Goal: Navigation & Orientation: Find specific page/section

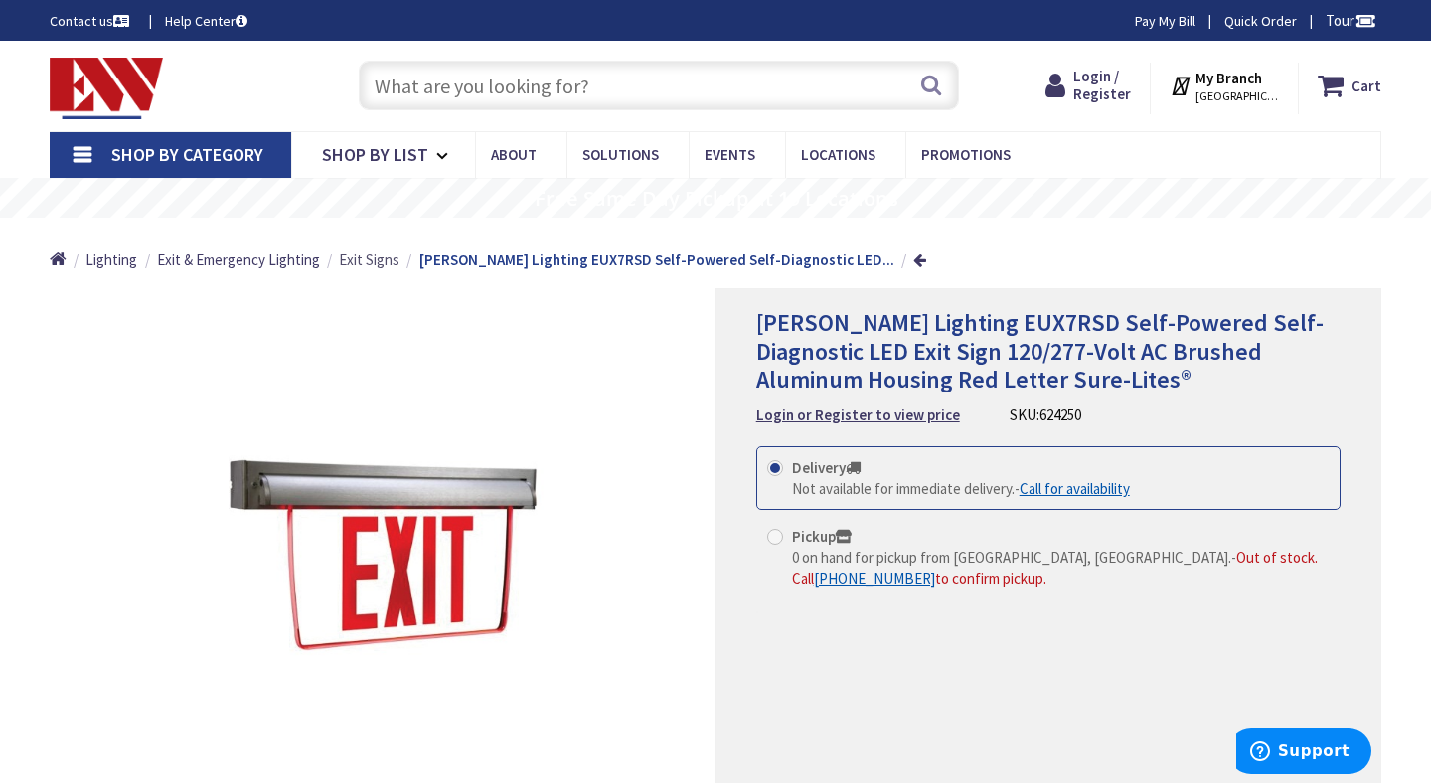
click at [366, 259] on span "Exit Signs" at bounding box center [369, 259] width 61 height 19
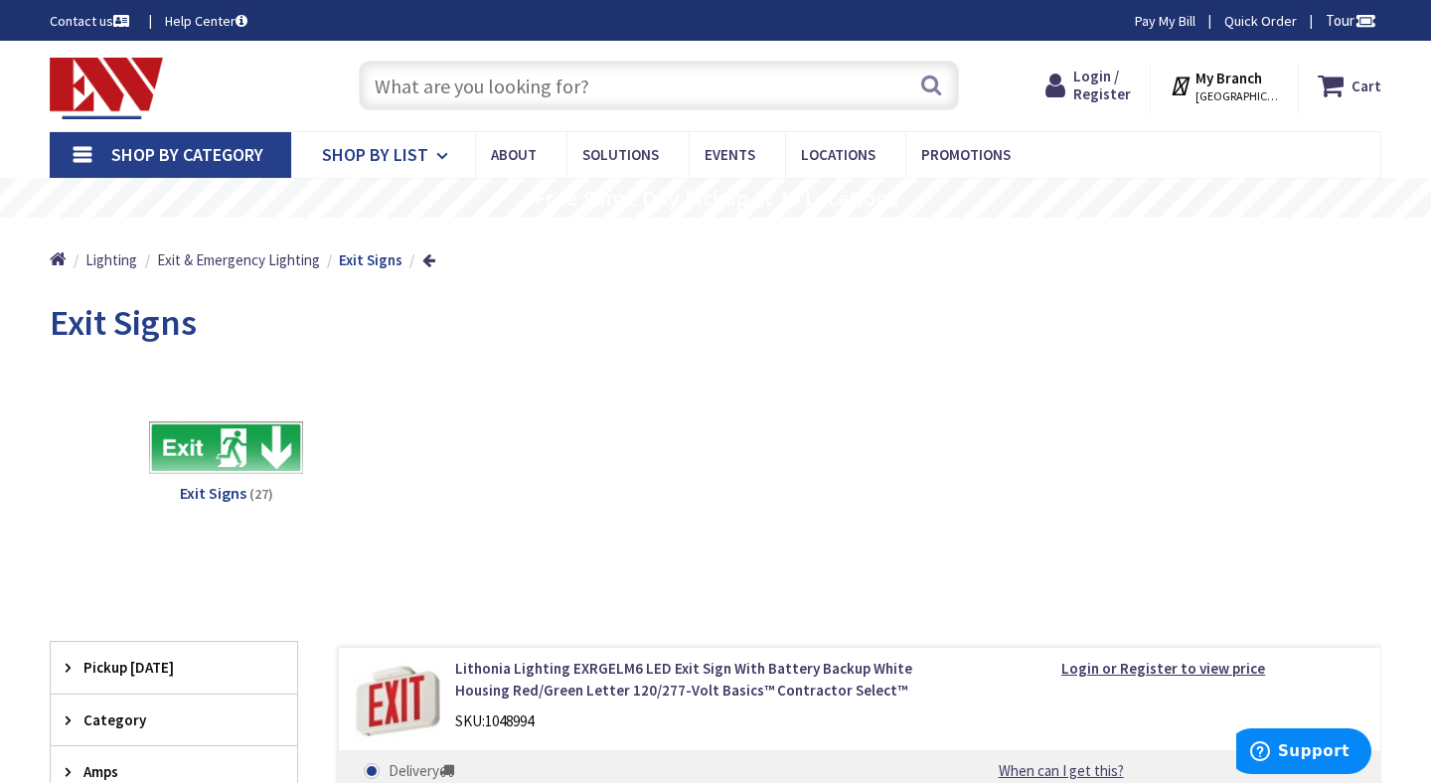
click at [365, 161] on span "Shop By List" at bounding box center [375, 154] width 106 height 23
click at [1217, 92] on span "[GEOGRAPHIC_DATA], [GEOGRAPHIC_DATA]" at bounding box center [1237, 96] width 84 height 16
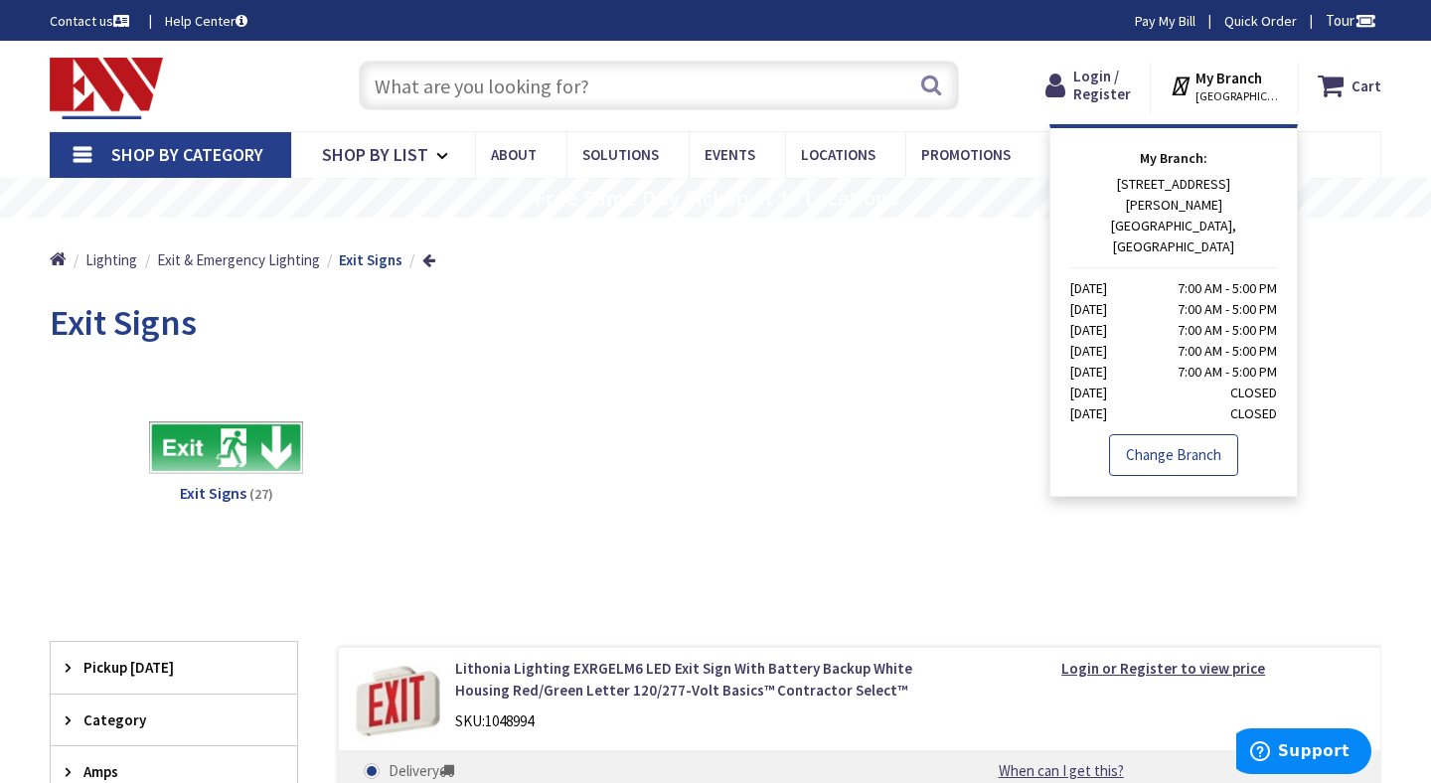
click at [1173, 434] on link "Change Branch" at bounding box center [1173, 455] width 129 height 42
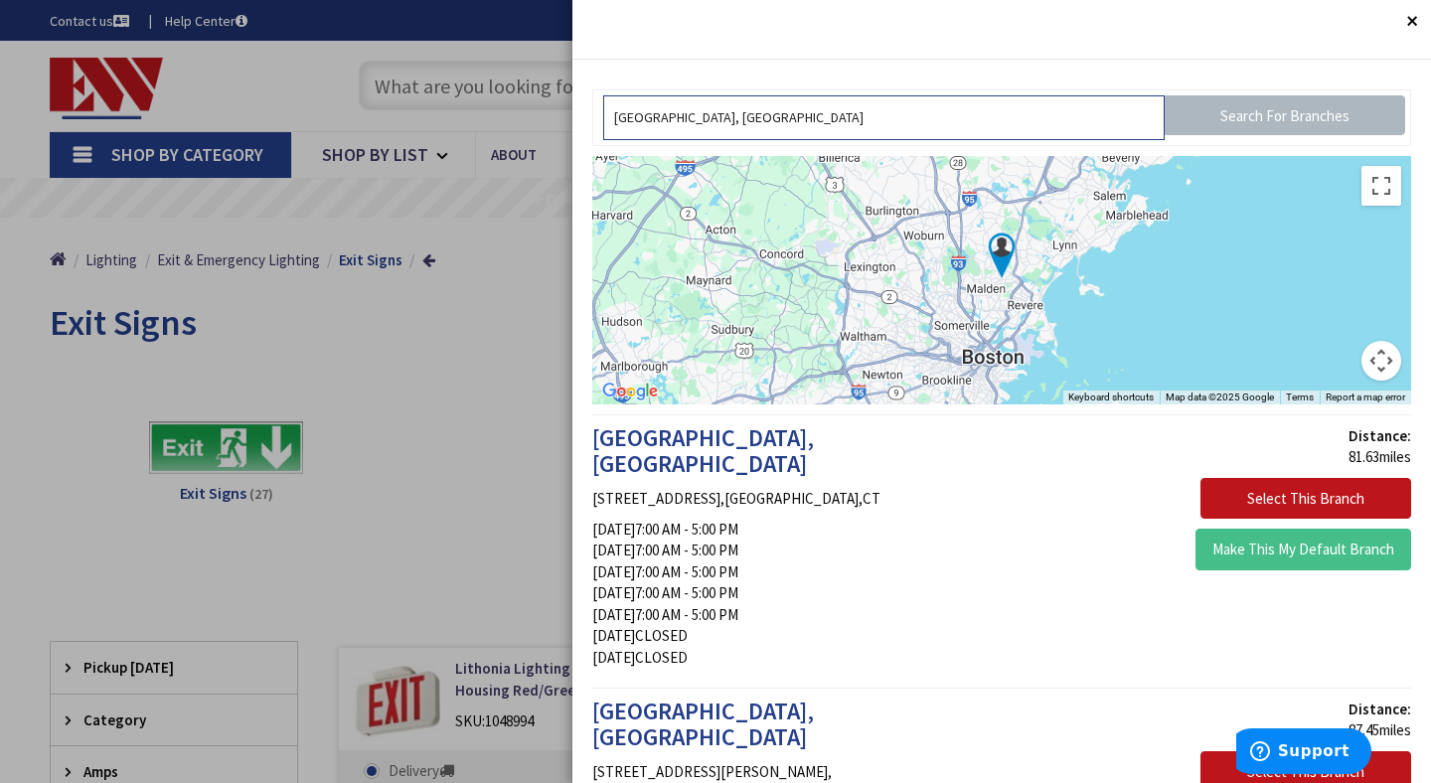
click at [779, 120] on input "[GEOGRAPHIC_DATA], [GEOGRAPHIC_DATA]" at bounding box center [883, 117] width 561 height 45
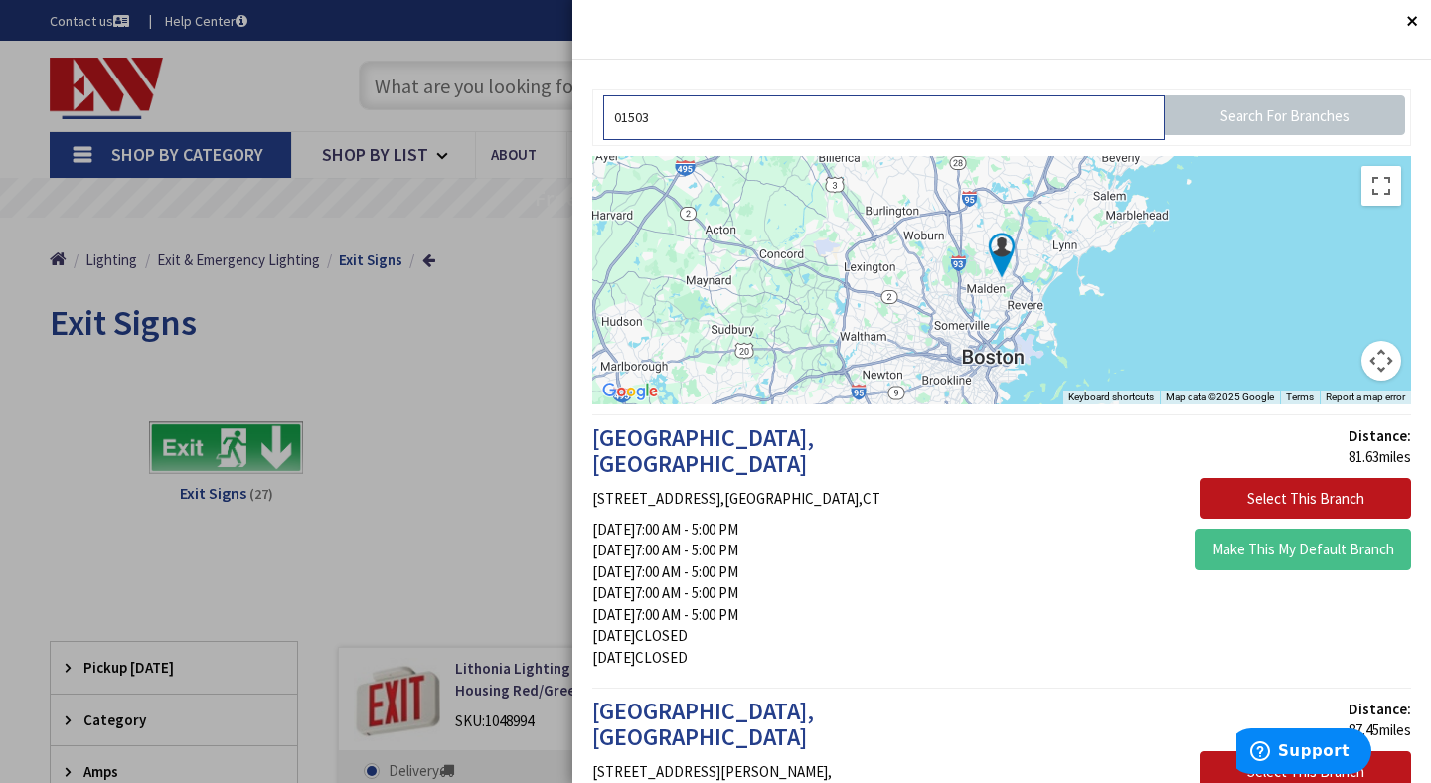
type input "01503"
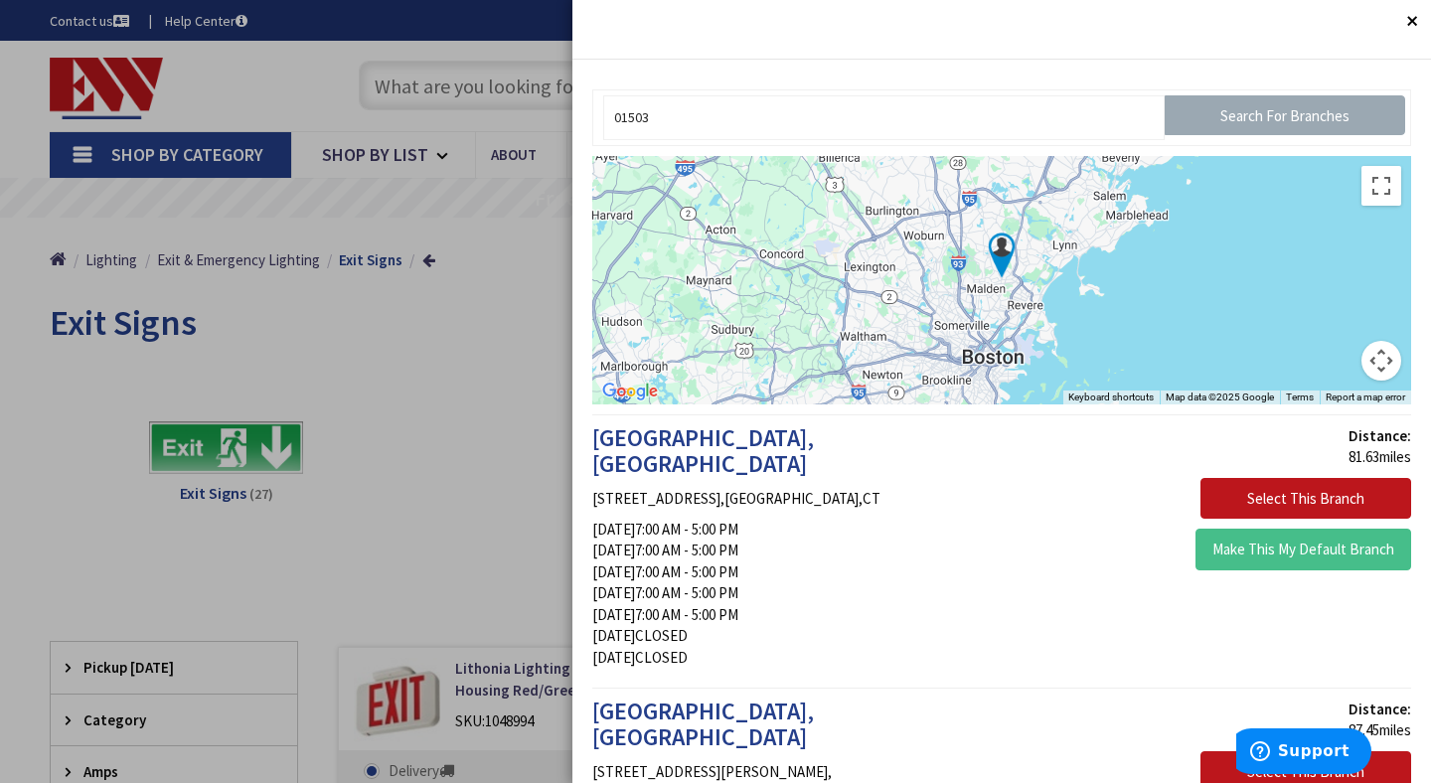
click at [1230, 120] on input "Search For Branches" at bounding box center [1285, 115] width 240 height 40
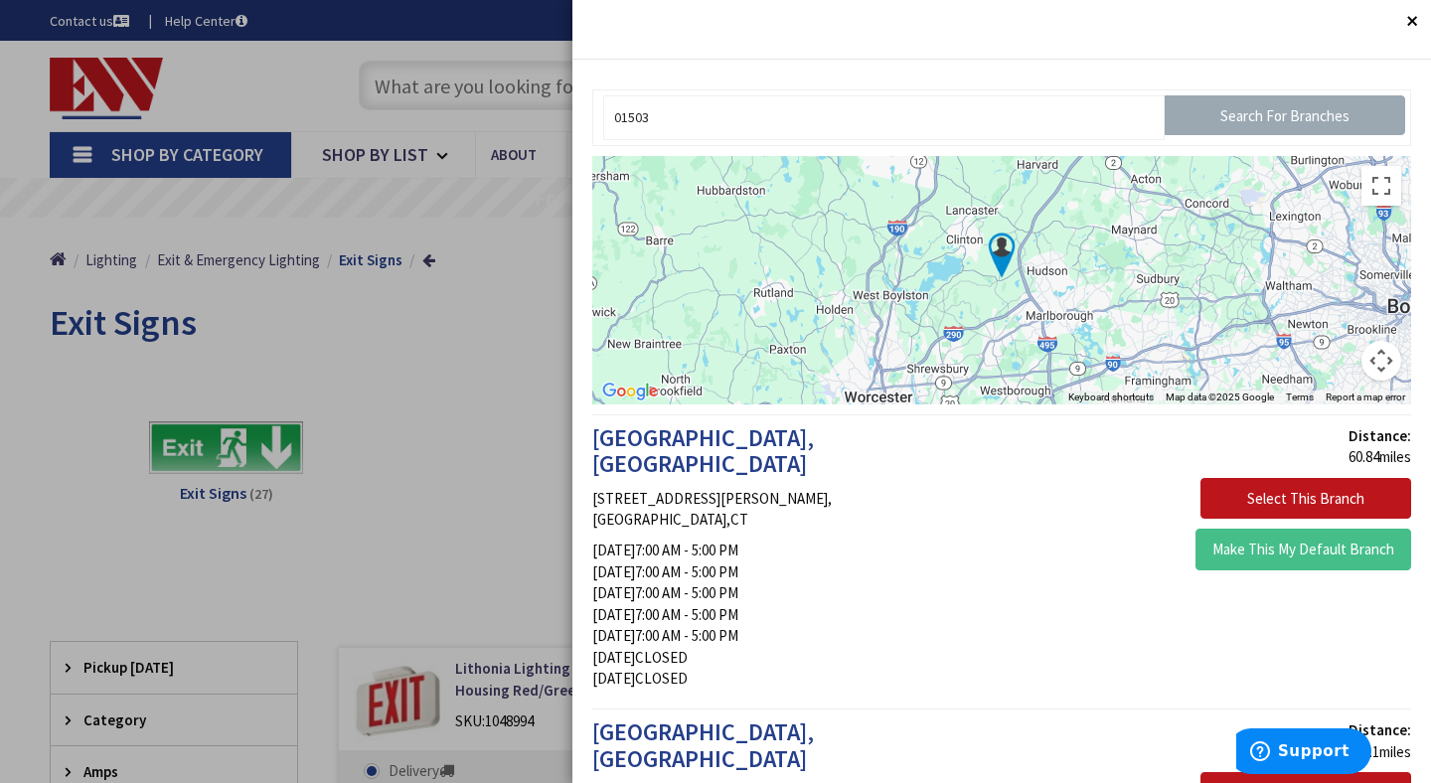
click at [1217, 118] on input "Search For Branches" at bounding box center [1285, 115] width 240 height 40
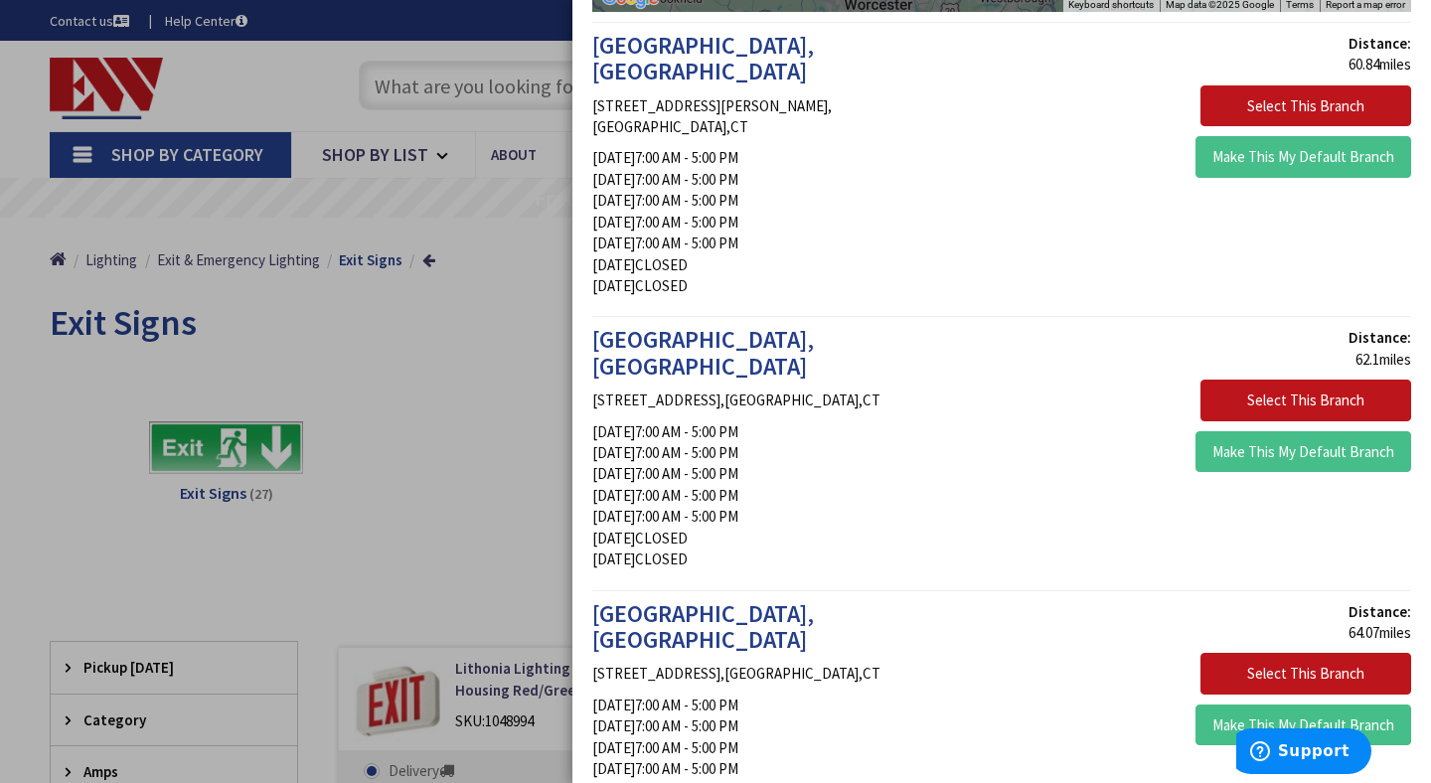
scroll to position [328, 0]
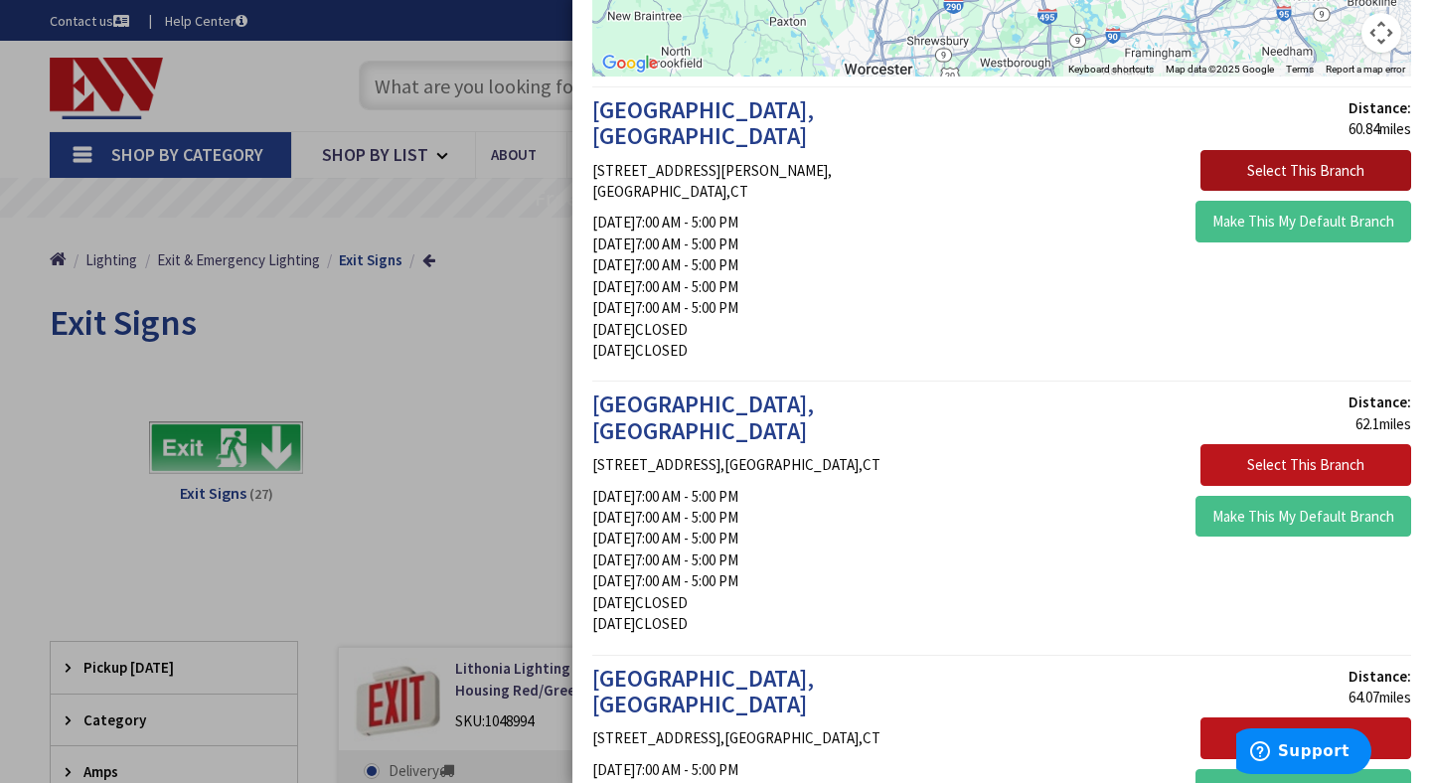
click at [1289, 171] on button "Select This Branch" at bounding box center [1305, 171] width 211 height 42
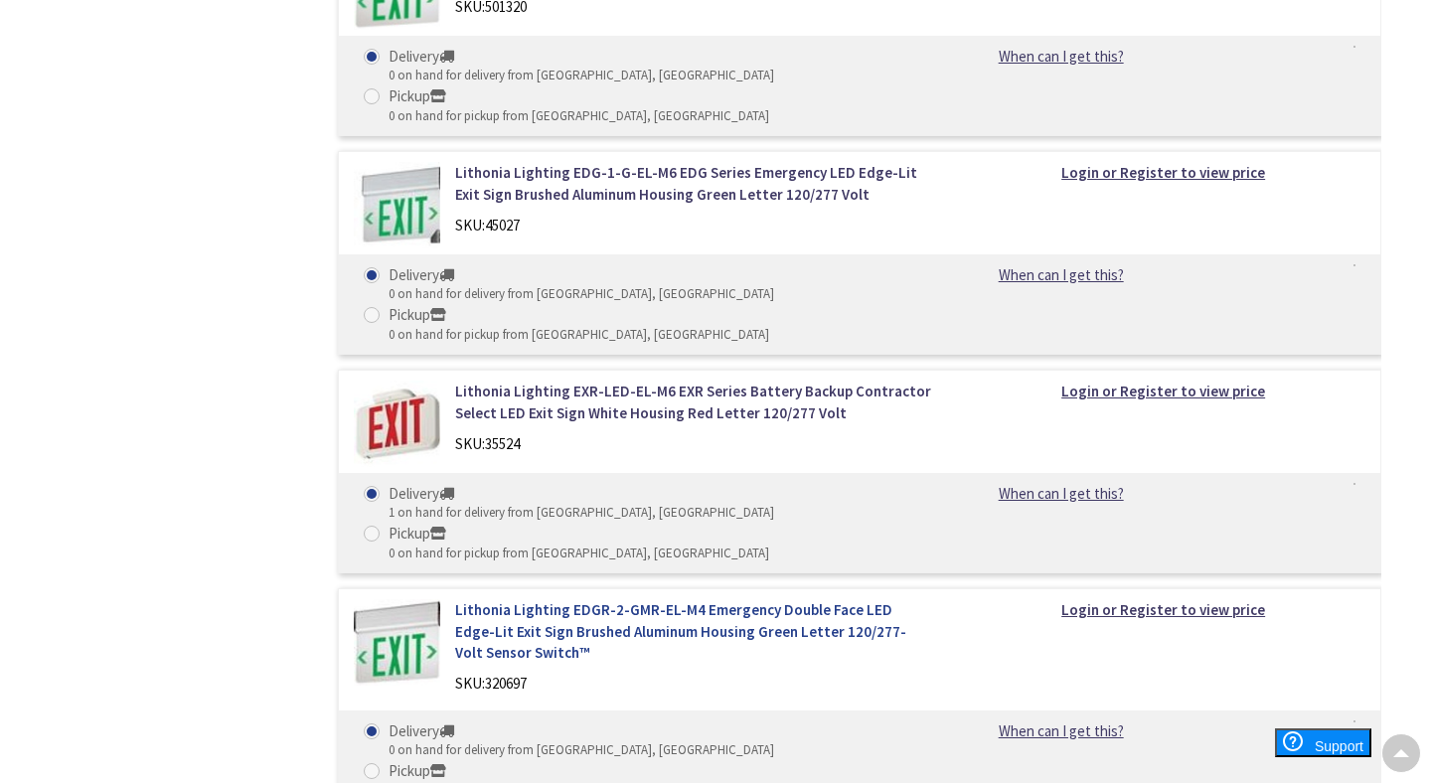
scroll to position [2791, 0]
